Goal: Task Accomplishment & Management: Use online tool/utility

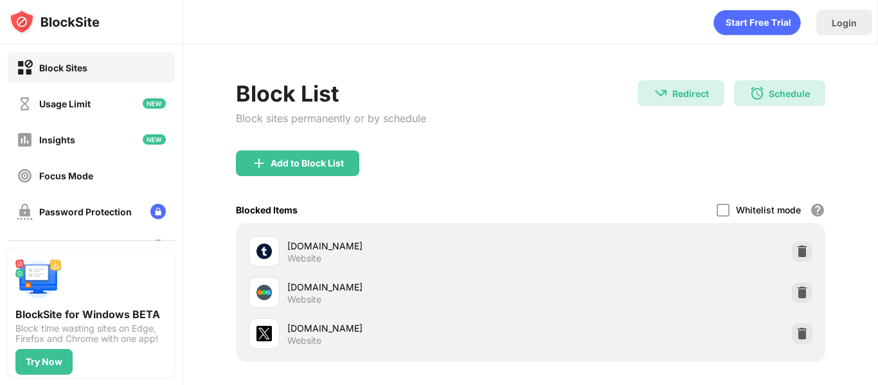
scroll to position [180, 0]
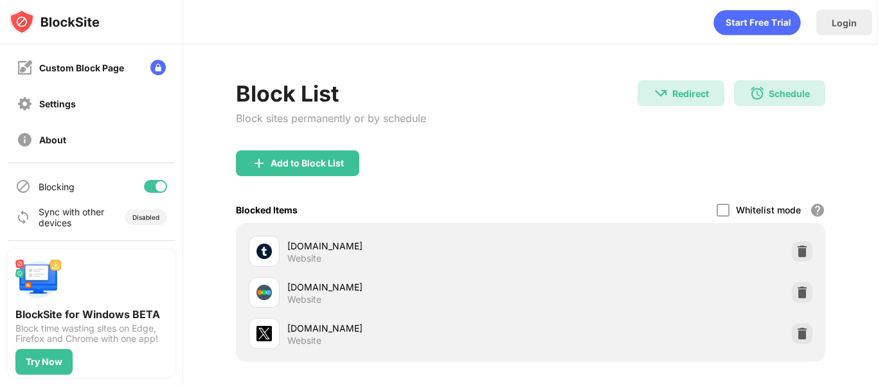
click at [156, 182] on div at bounding box center [161, 186] width 10 height 10
click at [152, 182] on div at bounding box center [155, 186] width 23 height 13
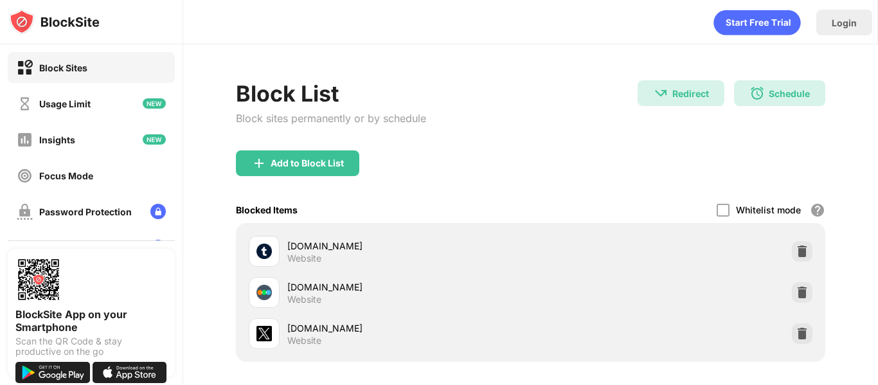
scroll to position [180, 0]
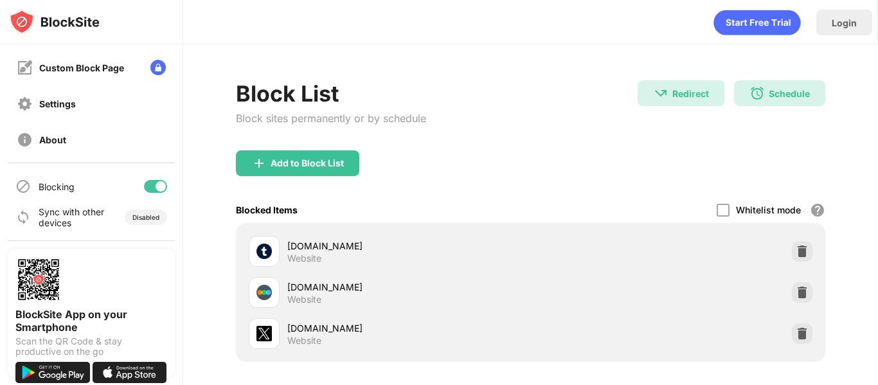
click at [144, 187] on div at bounding box center [155, 186] width 23 height 13
